Goal: Browse casually

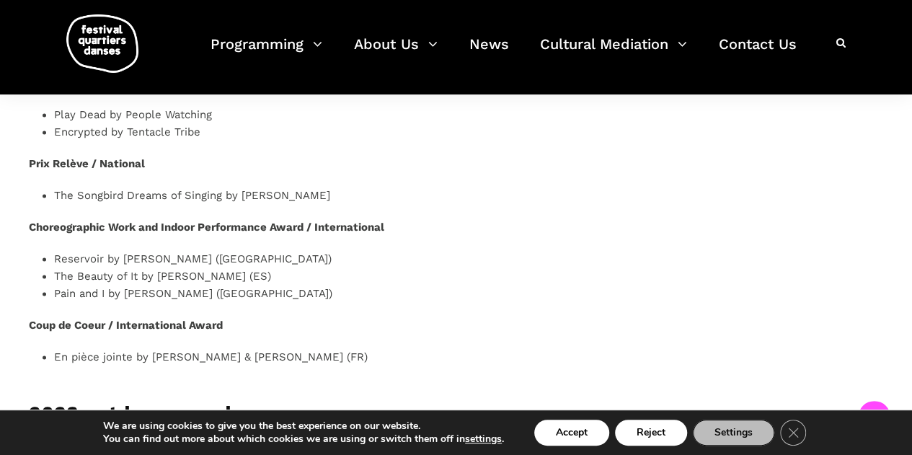
scroll to position [937, 0]
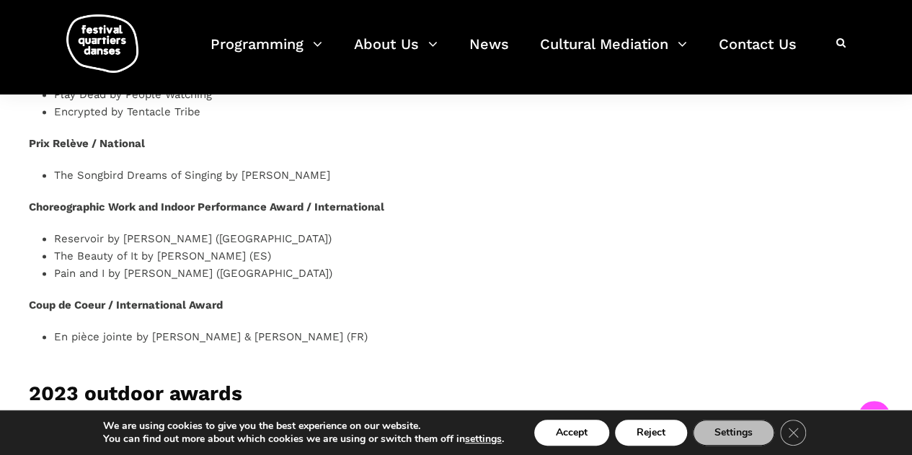
click at [107, 270] on li "Pain and I by Sarah Hopfinger (GB)" at bounding box center [321, 273] width 535 height 17
click at [128, 272] on li "Pain and I by Sarah Hopfinger (GB)" at bounding box center [321, 273] width 535 height 17
click at [131, 237] on li "Reservoir by Rebecca Margolick (USA)" at bounding box center [321, 238] width 535 height 17
click at [607, 216] on div "2023 indoor awards For the 21ᵉ edition of the festival, the FQD found its audie…" at bounding box center [455, 222] width 883 height 1615
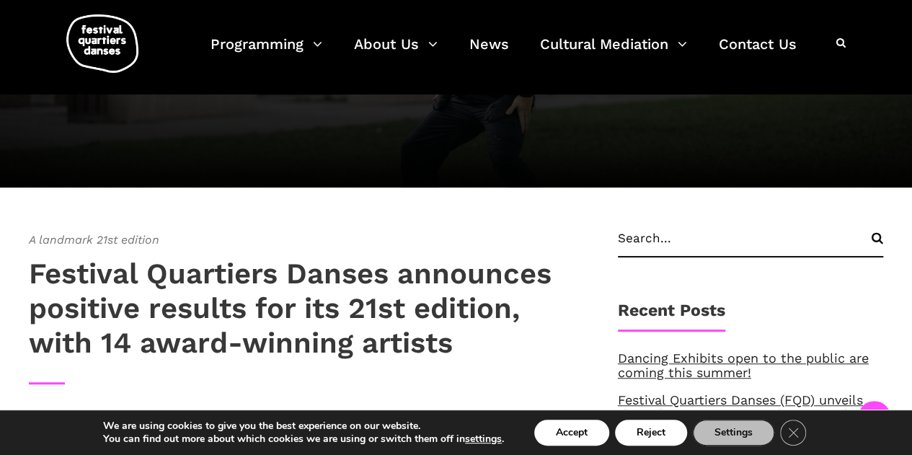
scroll to position [360, 0]
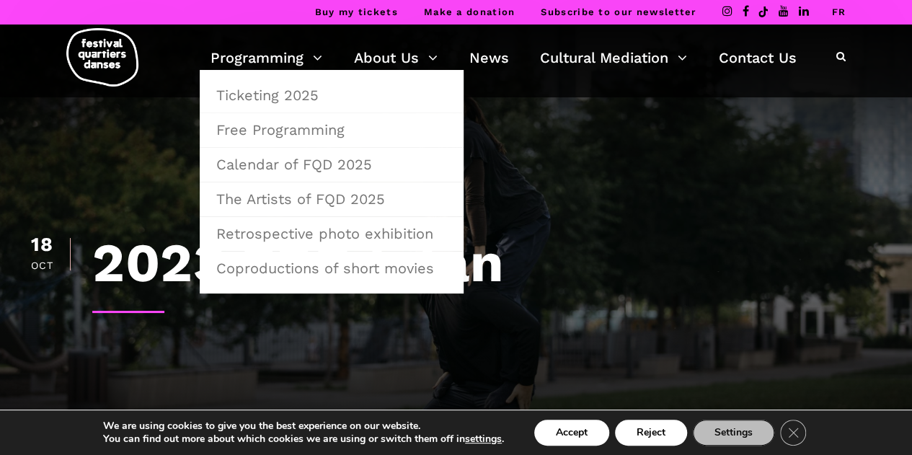
click at [99, 58] on img at bounding box center [102, 57] width 72 height 58
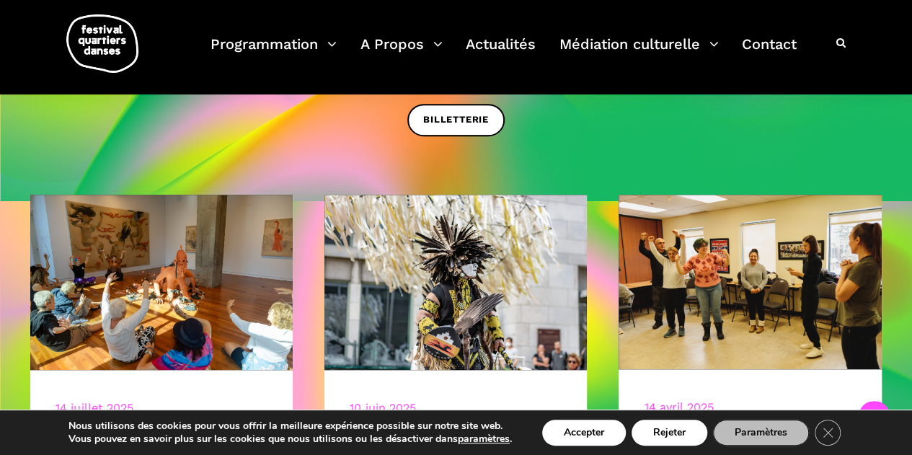
scroll to position [432, 0]
